Goal: Information Seeking & Learning: Learn about a topic

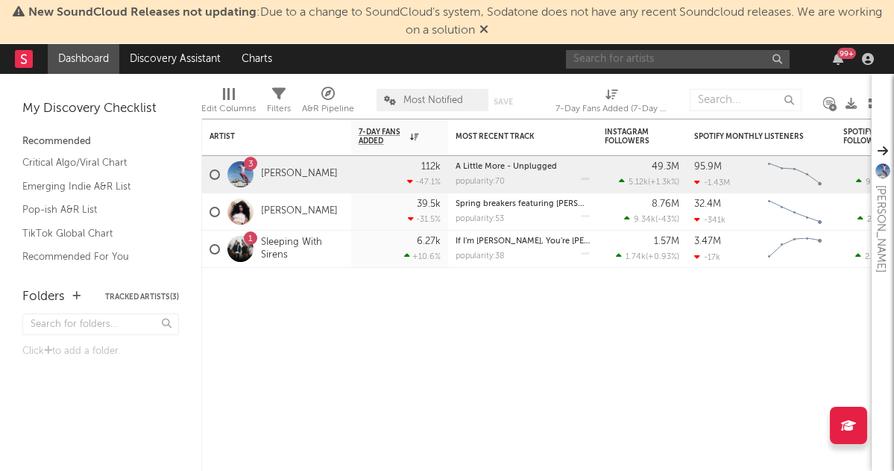
click at [677, 63] on input "text" at bounding box center [678, 59] width 224 height 19
click at [655, 62] on input "text" at bounding box center [678, 59] width 224 height 19
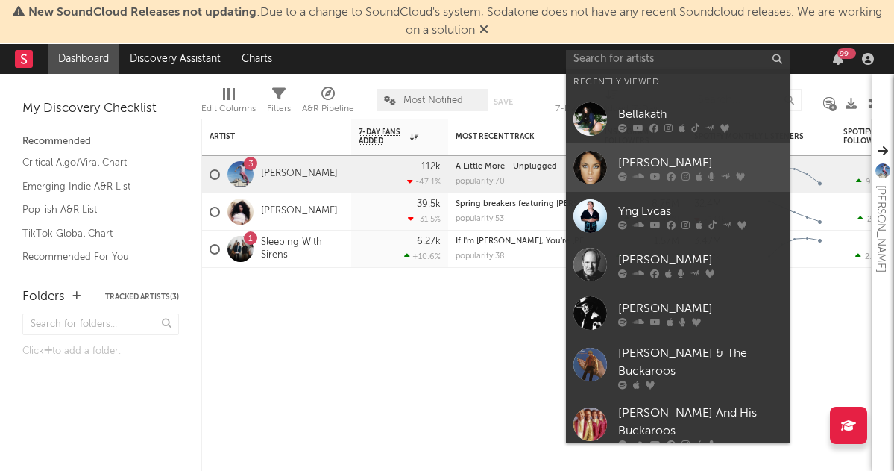
click at [664, 160] on div "[PERSON_NAME]" at bounding box center [700, 163] width 164 height 18
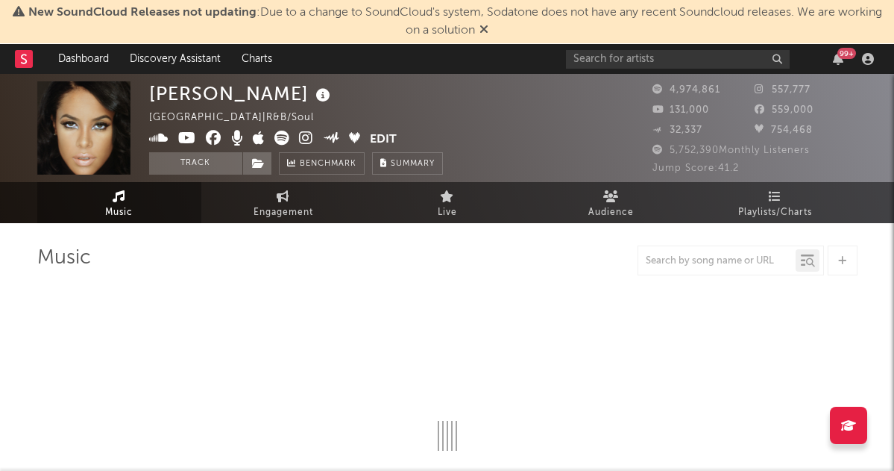
select select "6m"
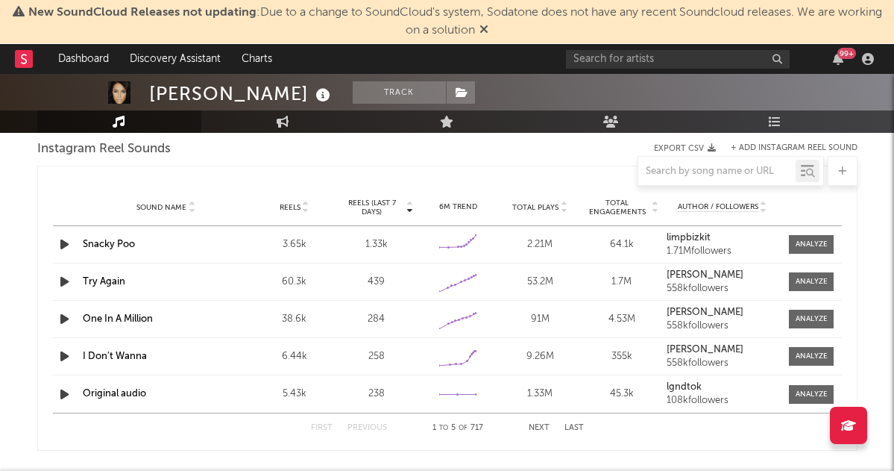
scroll to position [1378, 0]
